Goal: Task Accomplishment & Management: Manage account settings

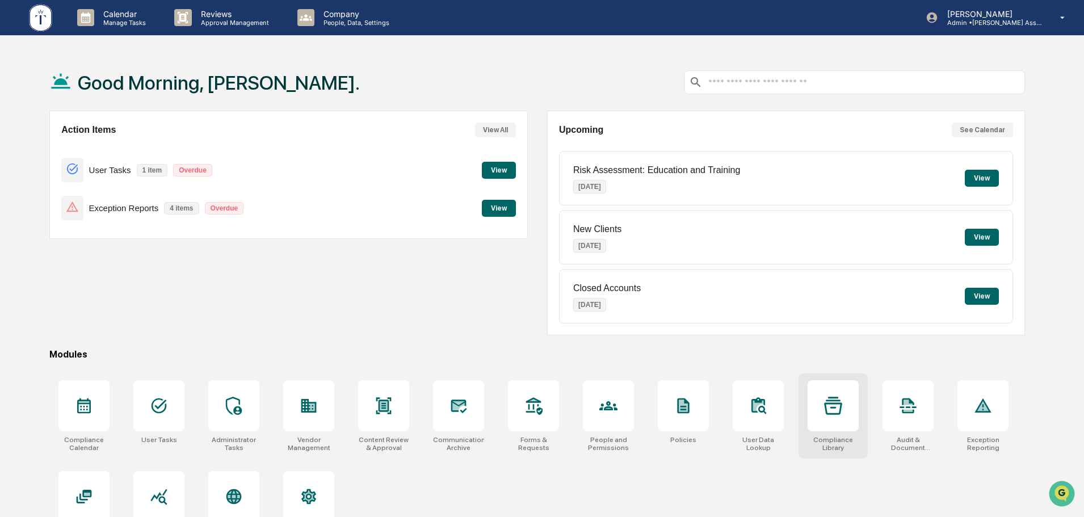
click at [844, 411] on div at bounding box center [832, 405] width 51 height 51
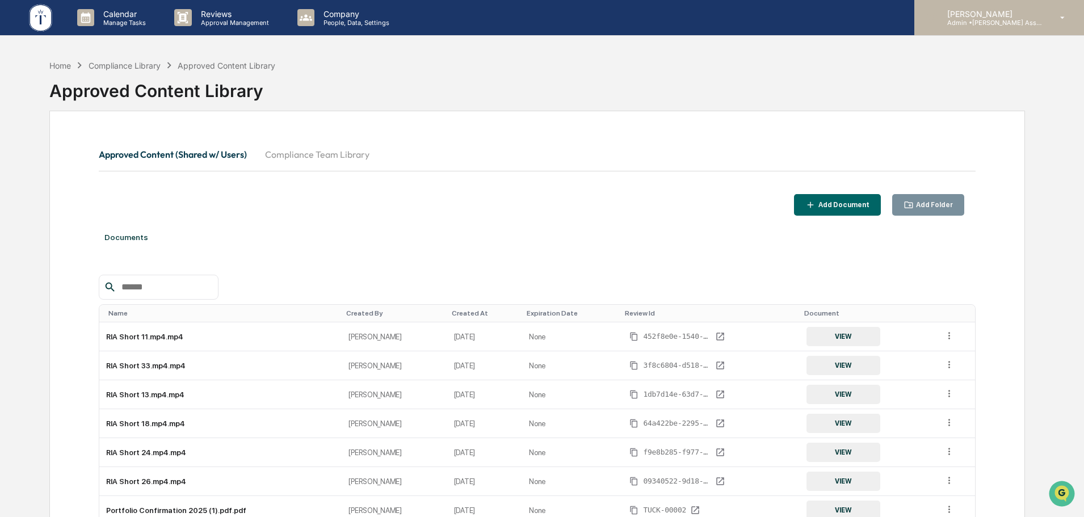
click at [994, 23] on p "Admin • [PERSON_NAME] Asset Management LLC" at bounding box center [991, 23] width 106 height 8
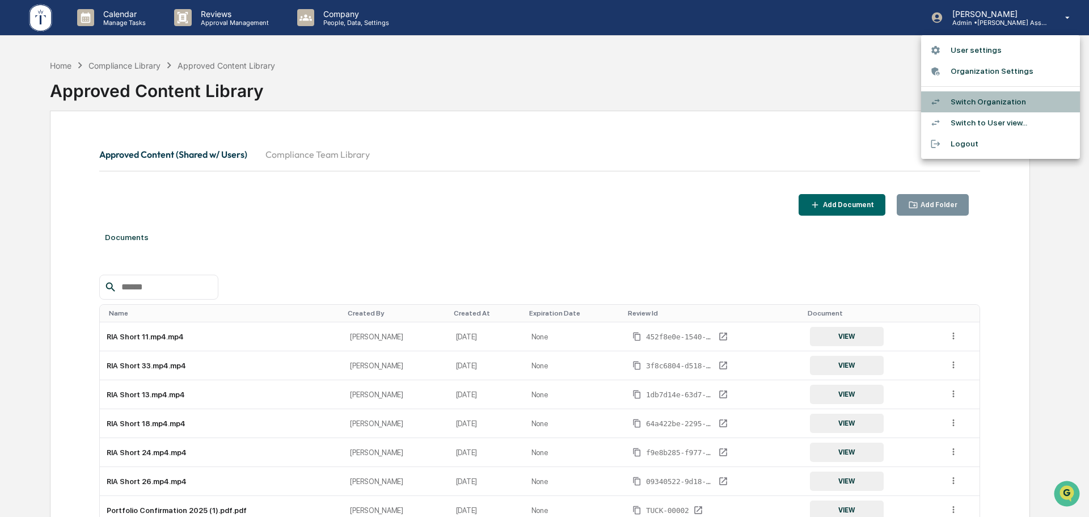
click at [962, 99] on li "Switch Organization" at bounding box center [1000, 101] width 159 height 21
